Goal: Find specific page/section: Find specific page/section

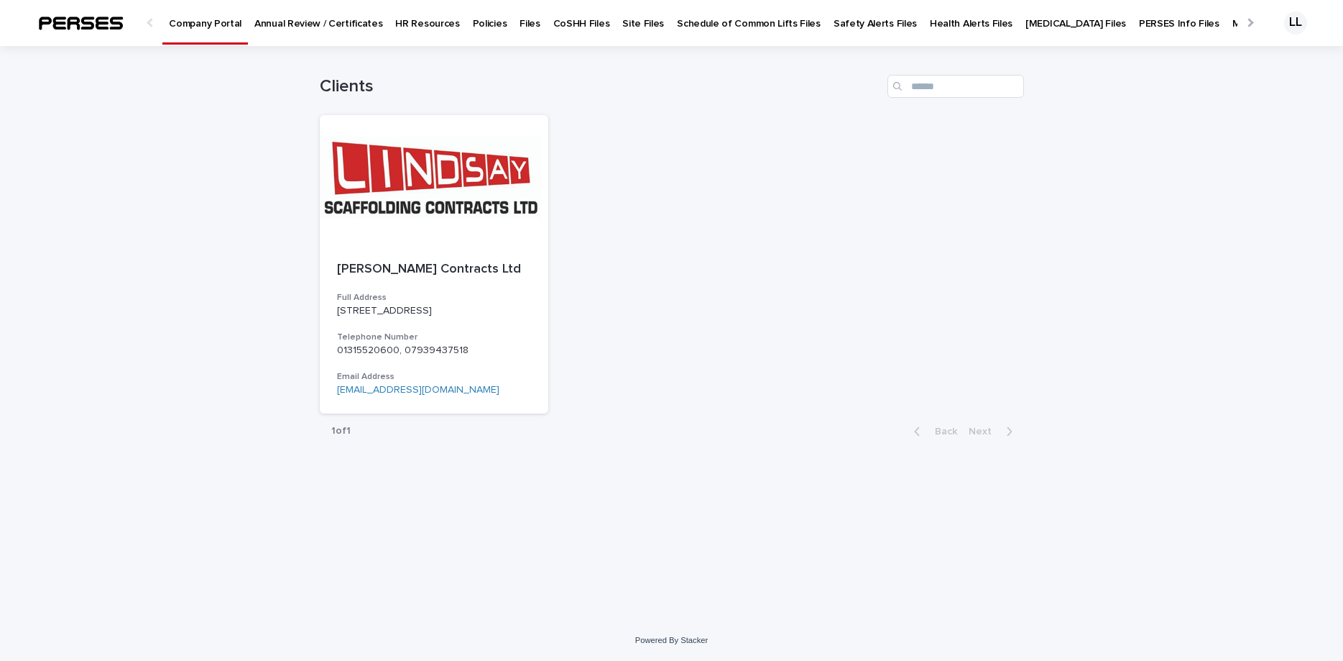
click at [473, 23] on p "Policies" at bounding box center [490, 15] width 35 height 30
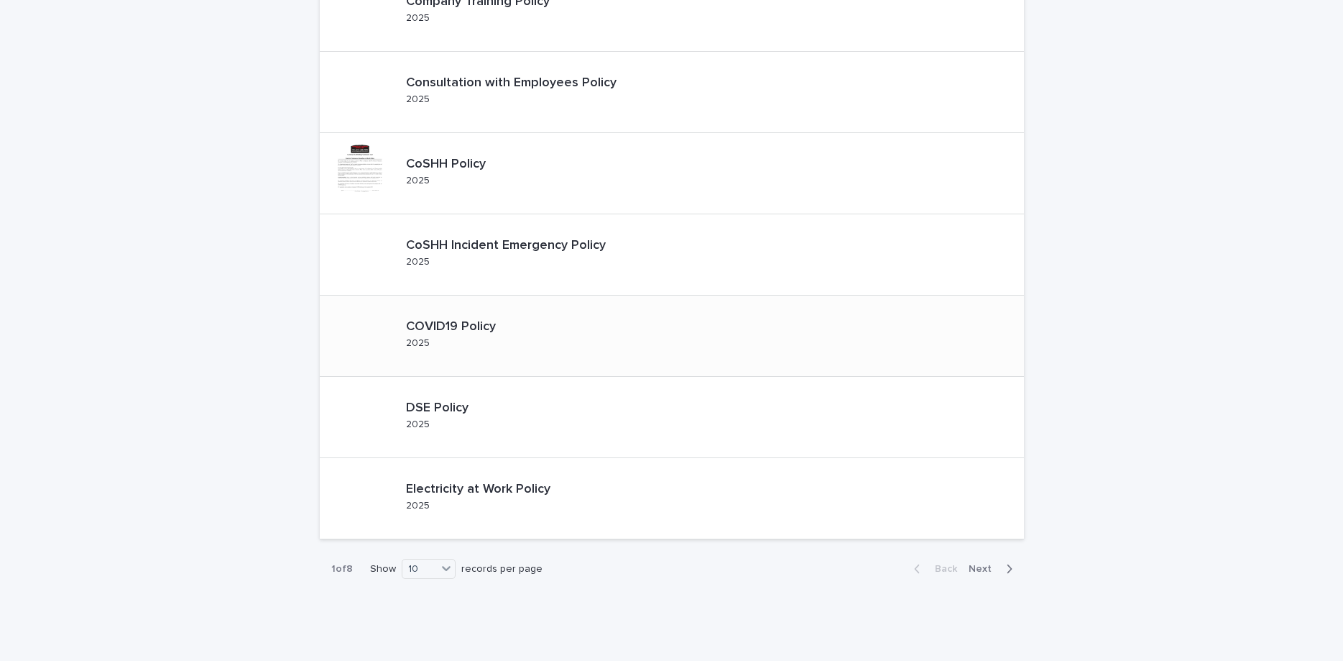
scroll to position [461, 0]
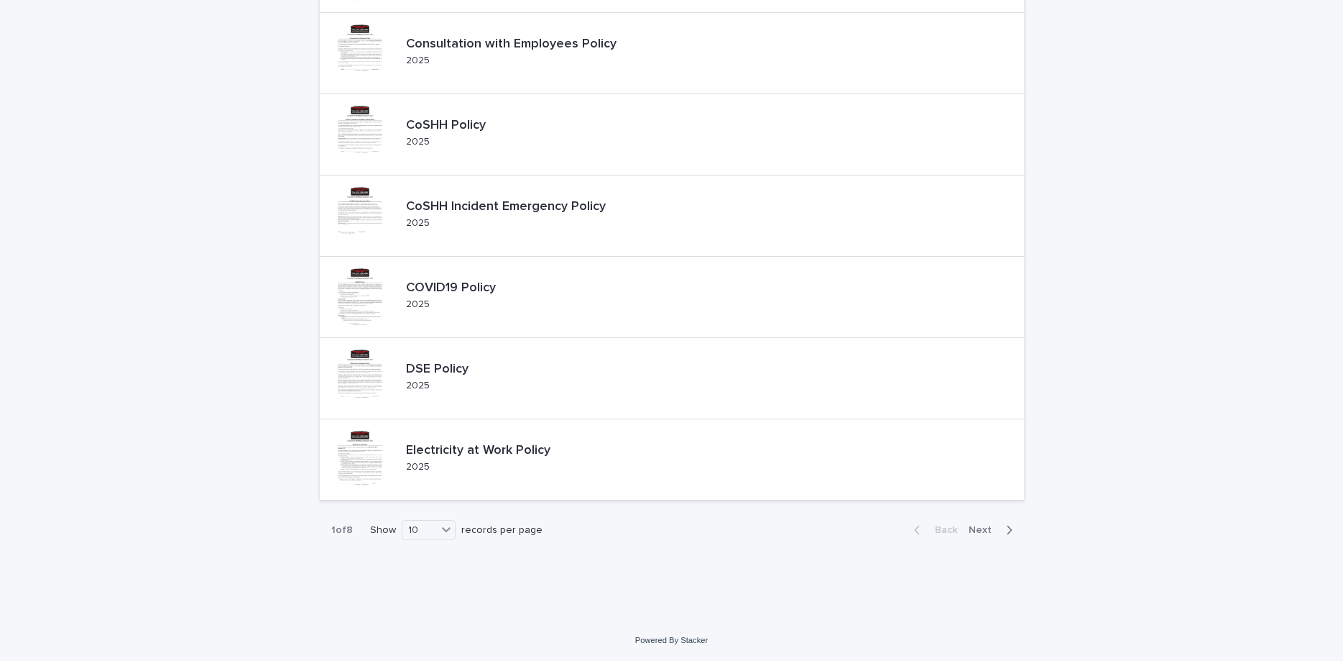
click at [983, 534] on span "Next" at bounding box center [985, 530] width 32 height 10
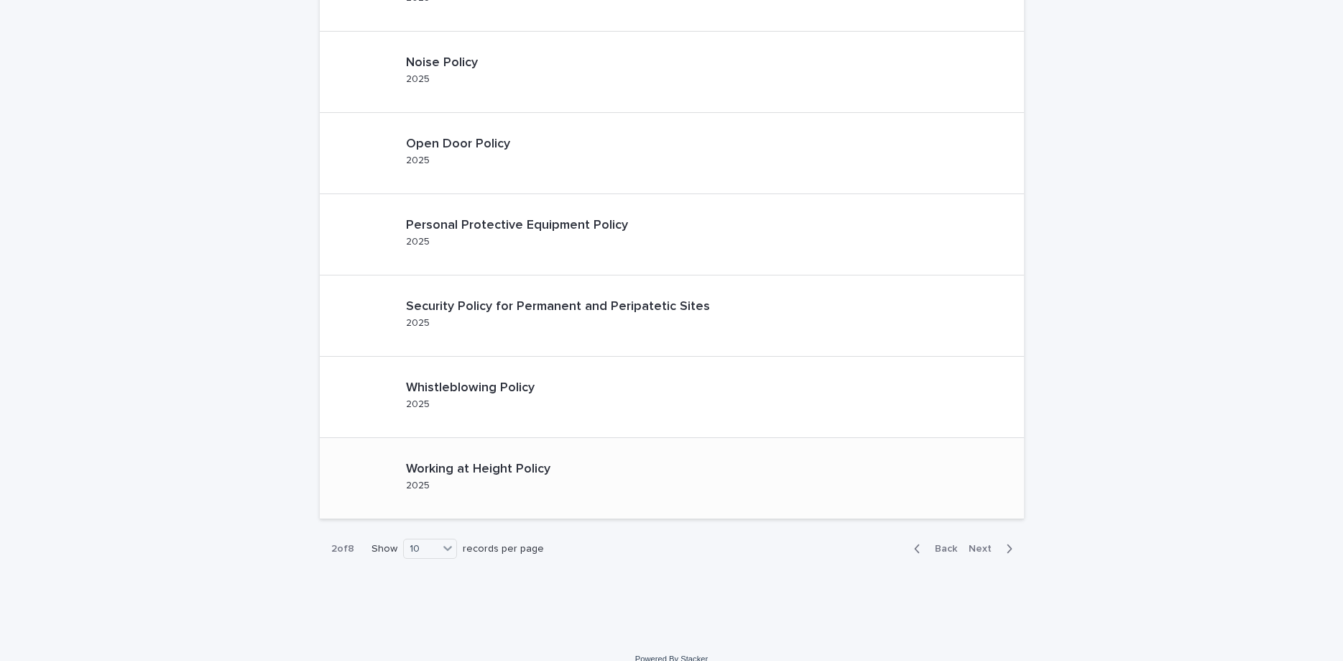
scroll to position [461, 0]
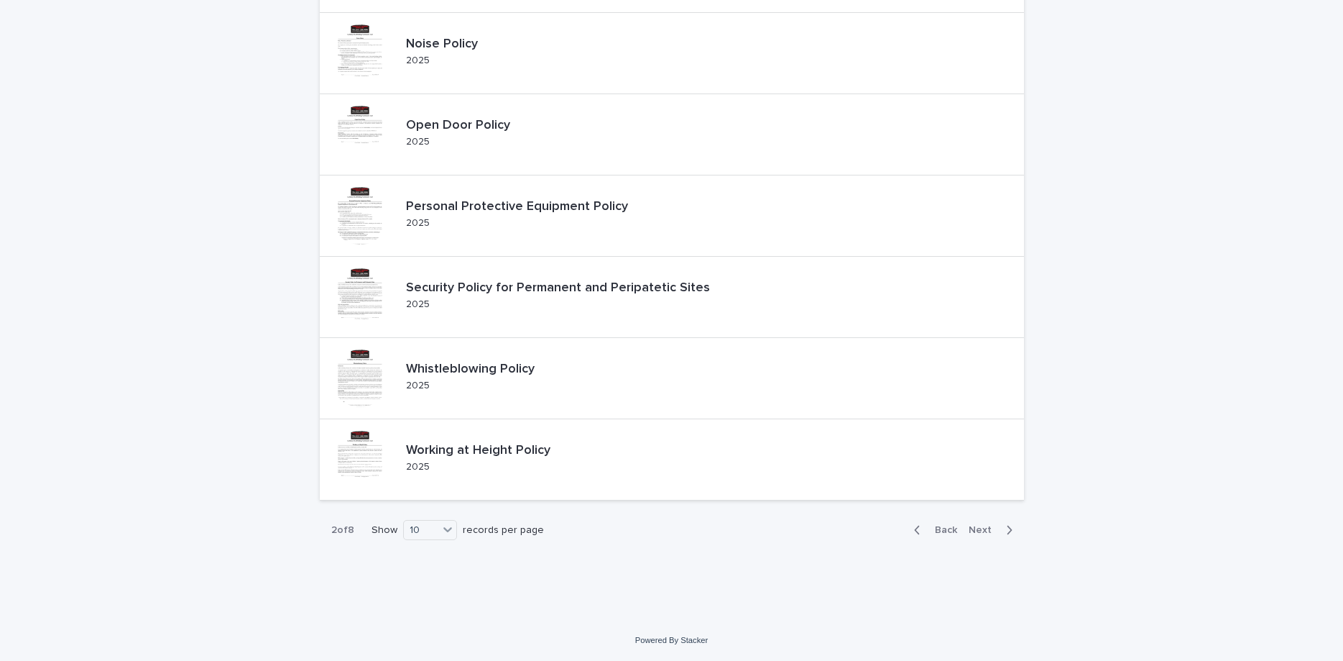
click at [990, 526] on span "Next" at bounding box center [985, 530] width 32 height 10
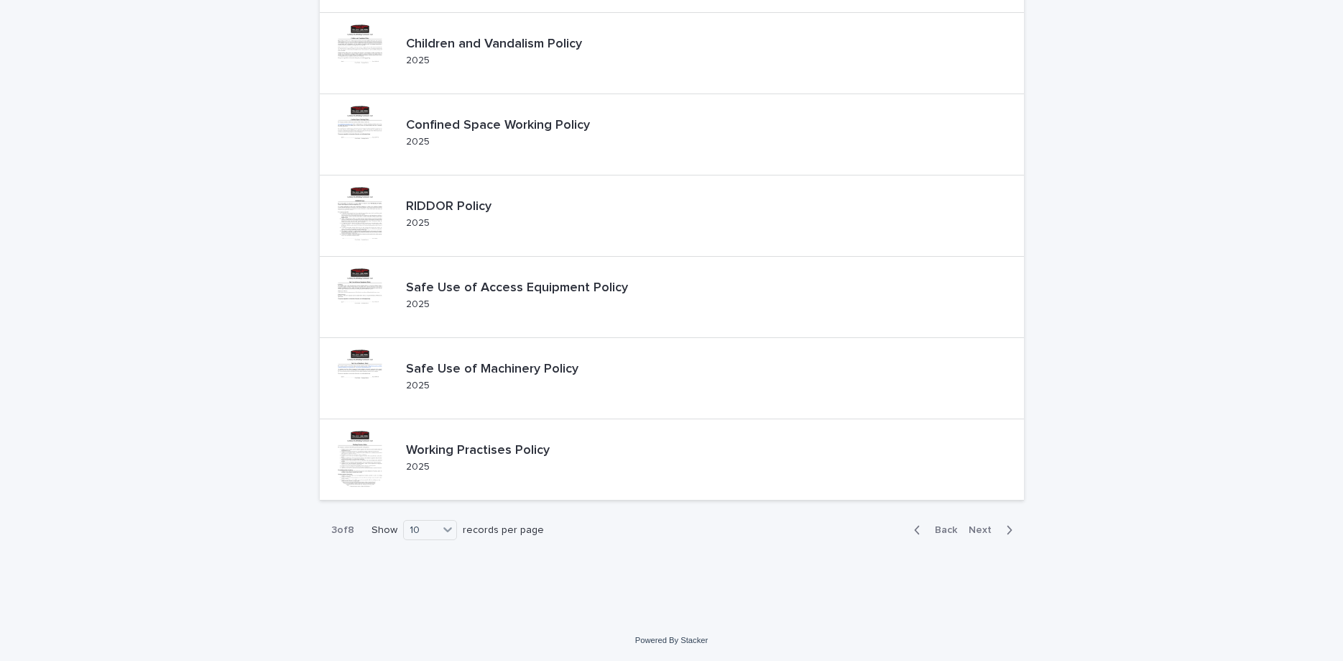
click at [989, 528] on span "Next" at bounding box center [985, 530] width 32 height 10
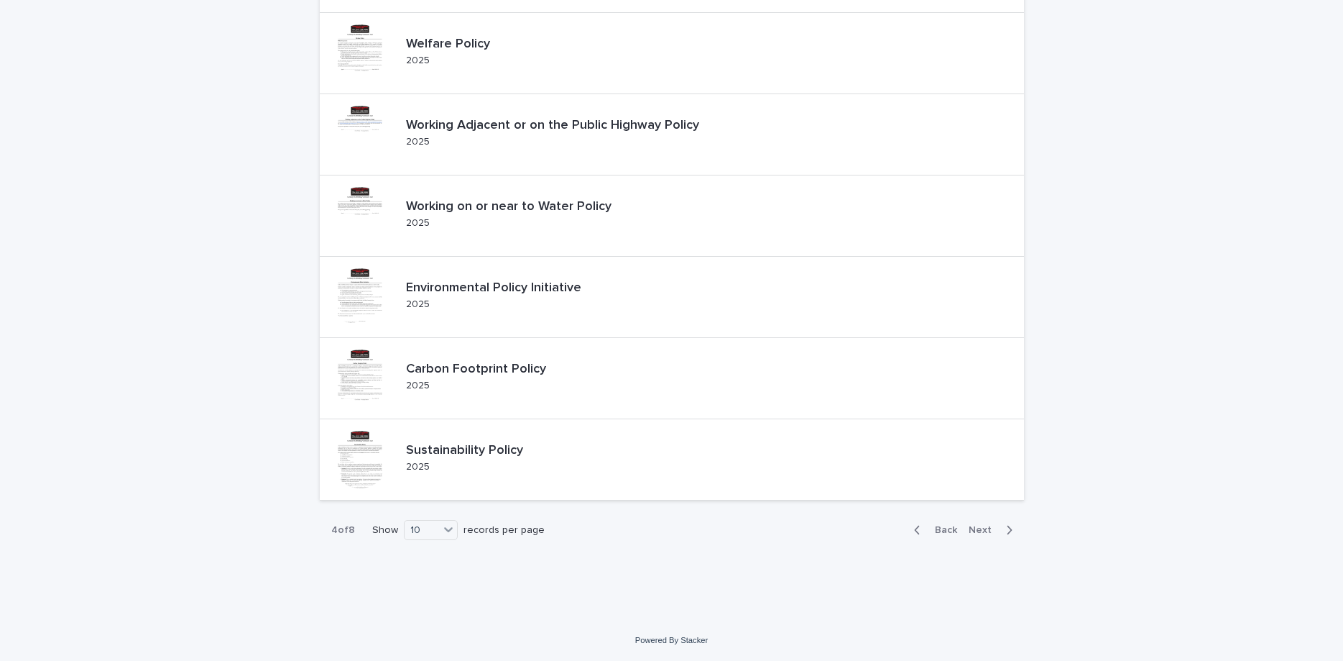
click at [985, 534] on span "Next" at bounding box center [985, 530] width 32 height 10
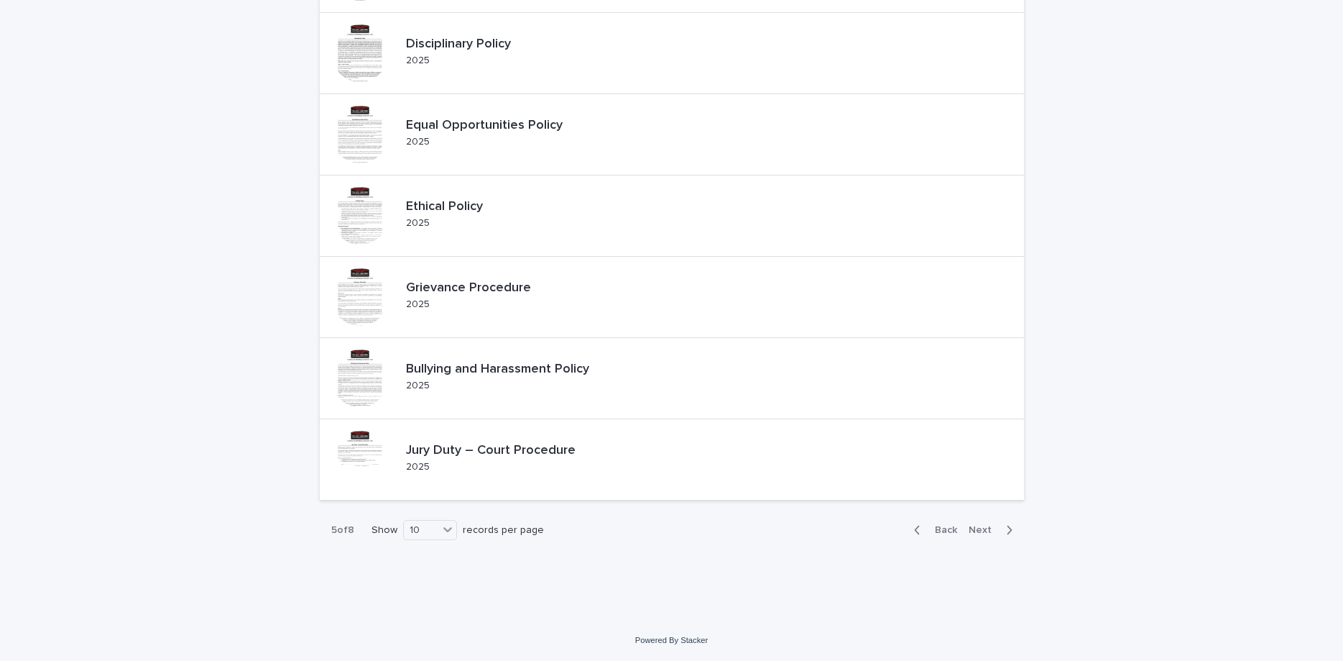
click at [985, 531] on span "Next" at bounding box center [985, 530] width 32 height 10
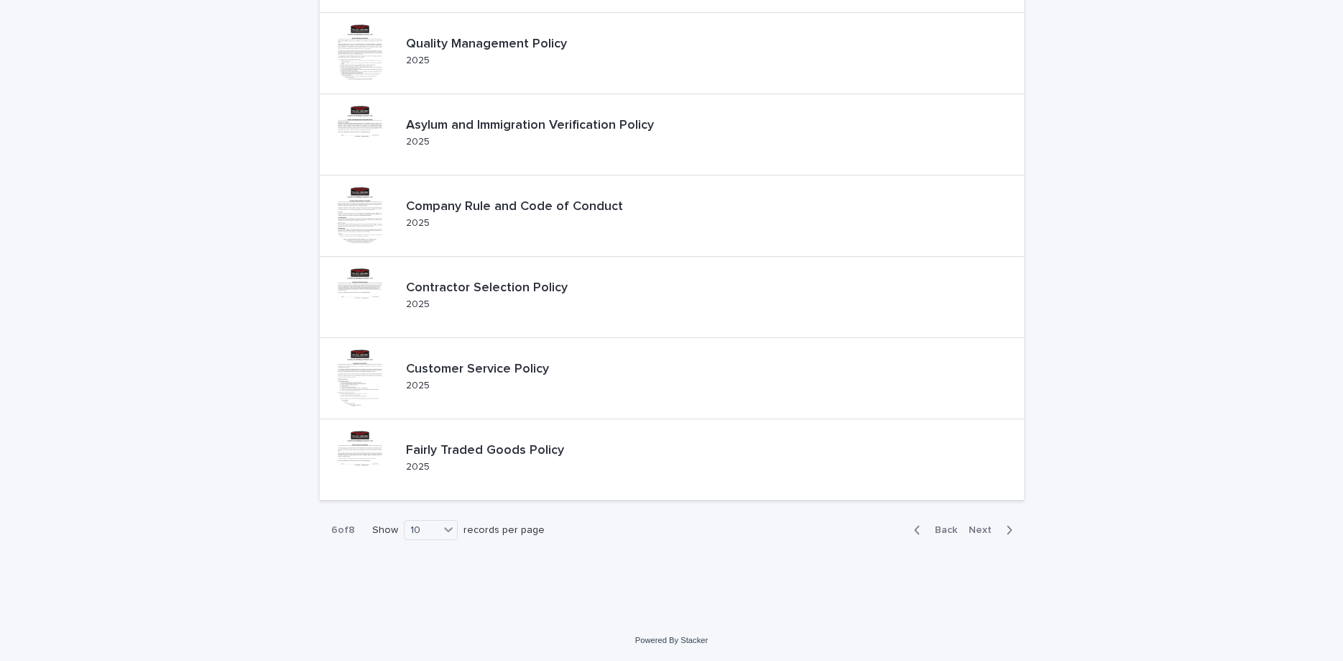
click at [985, 531] on span "Next" at bounding box center [985, 530] width 32 height 10
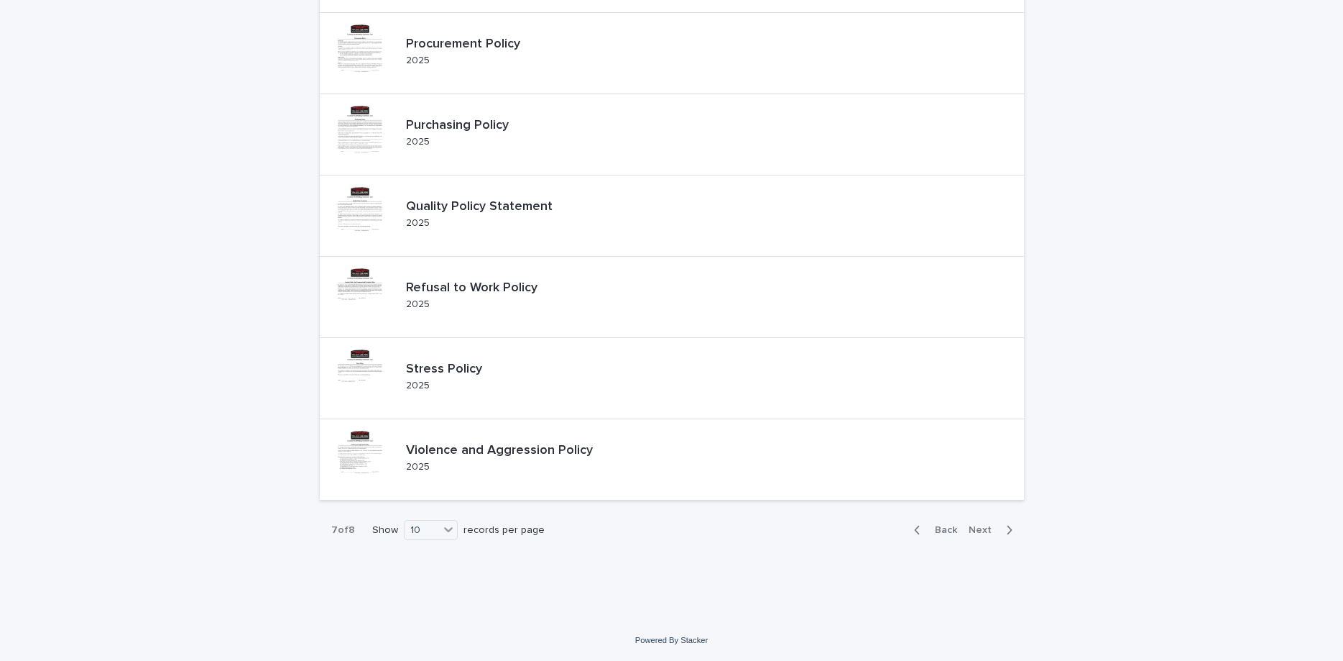
click at [985, 531] on span "Next" at bounding box center [985, 530] width 32 height 10
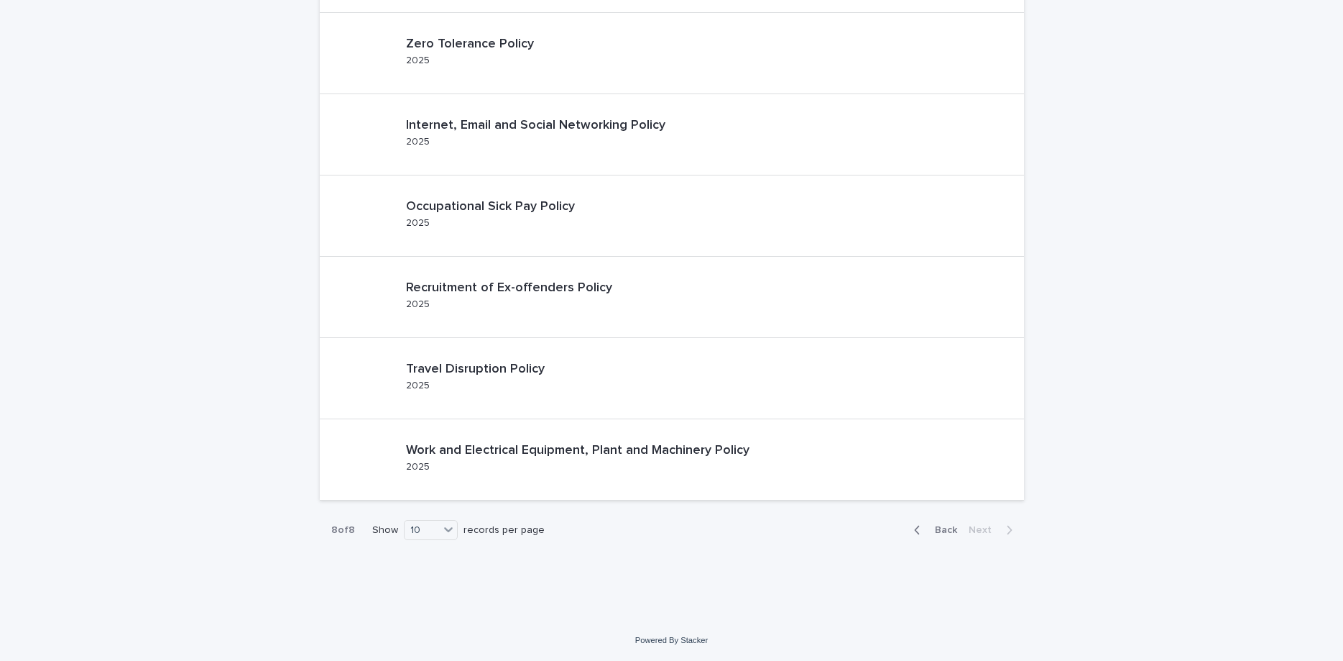
scroll to position [218, 0]
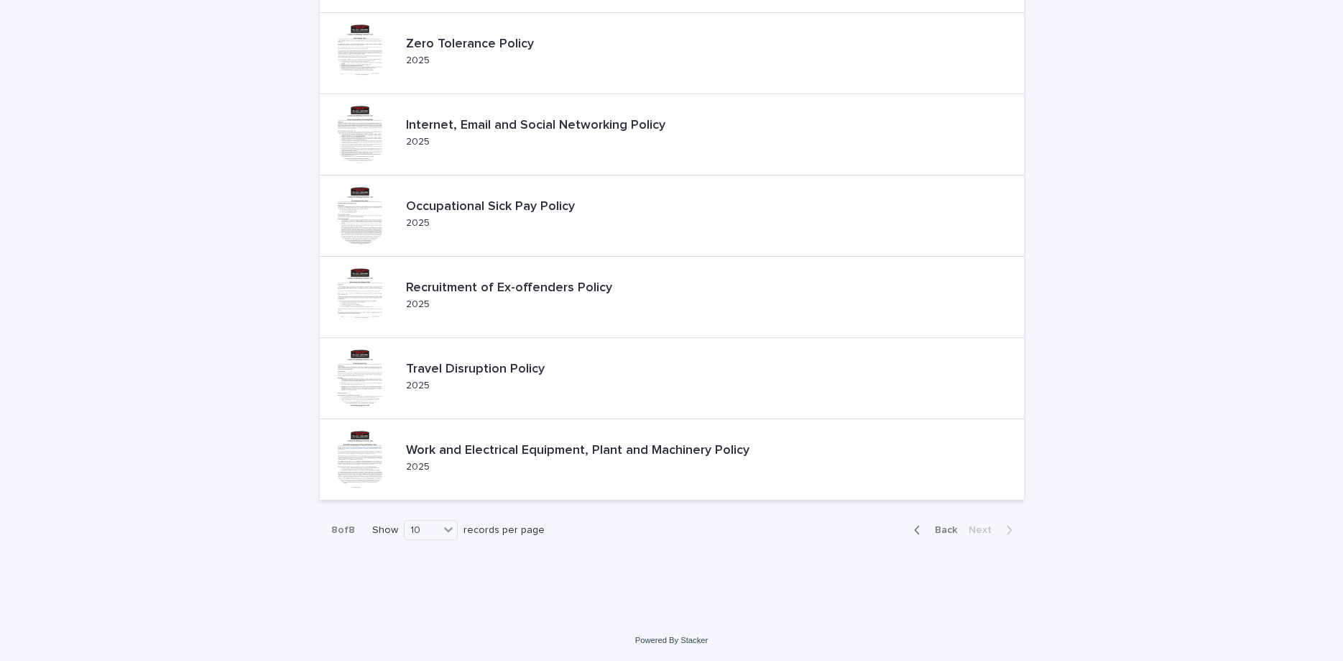
click at [920, 528] on icon "button" at bounding box center [917, 529] width 6 height 13
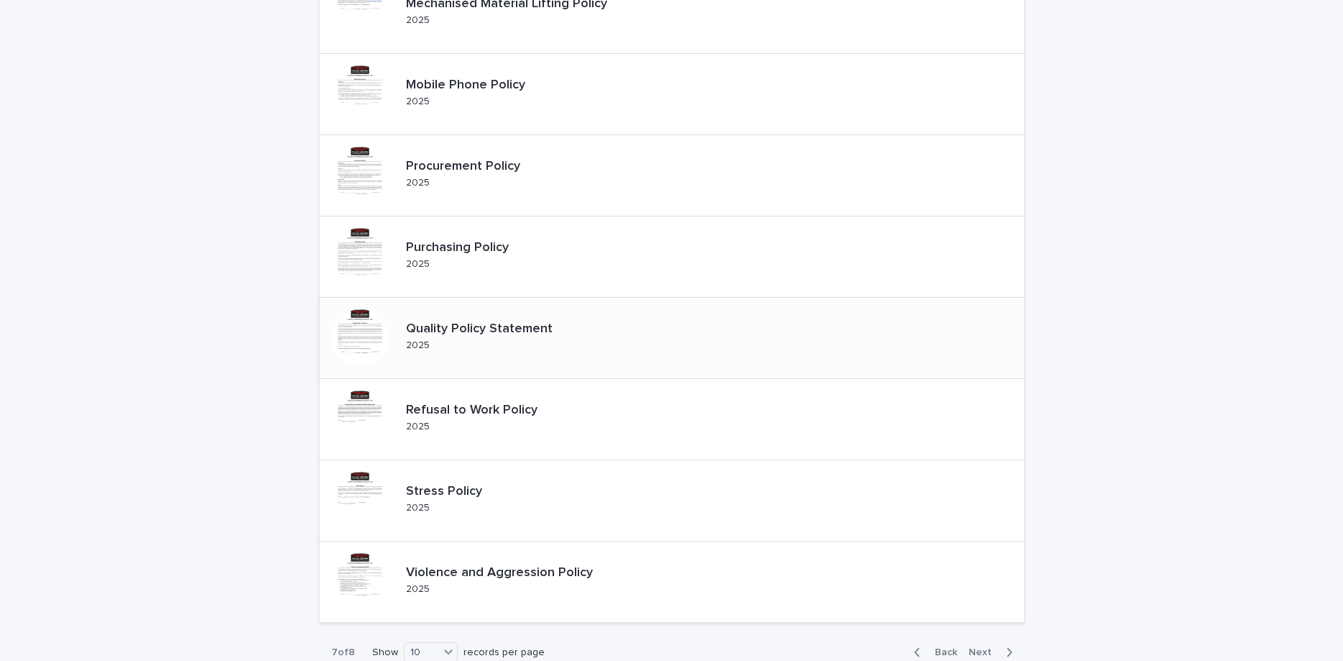
click at [561, 339] on div "Quality Policy Statement 2025" at bounding box center [491, 338] width 182 height 45
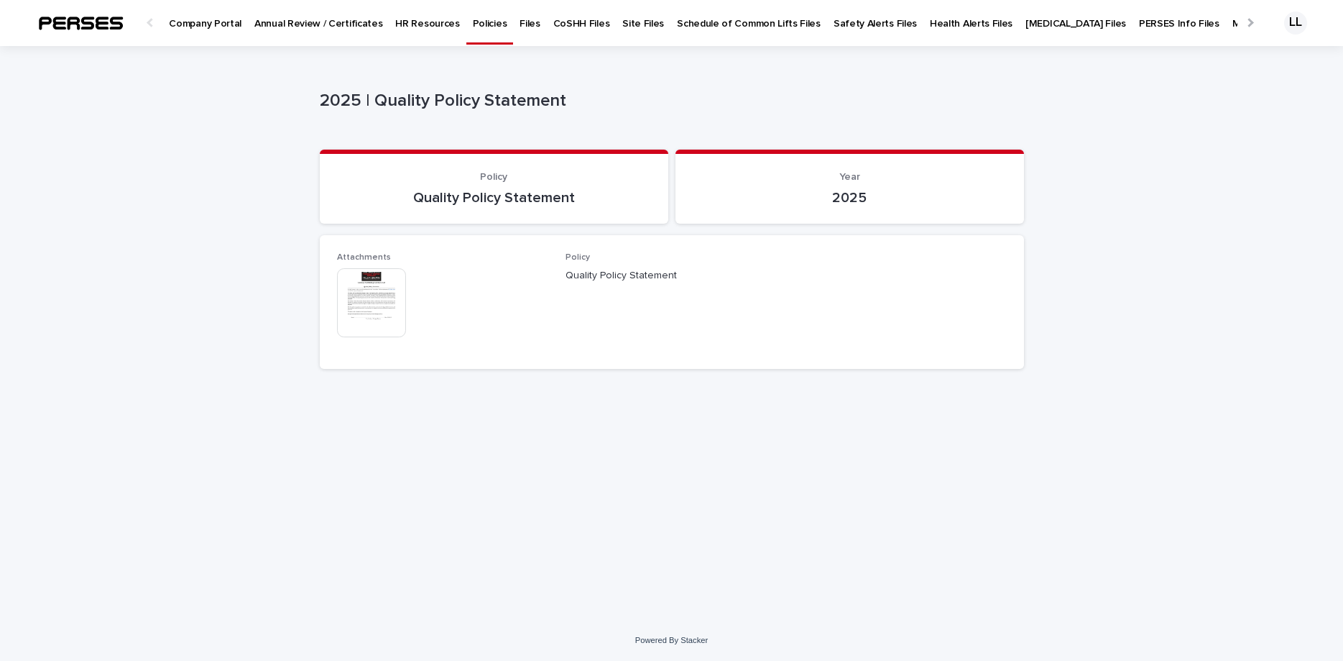
click at [389, 292] on img at bounding box center [371, 302] width 69 height 69
